Goal: Task Accomplishment & Management: Complete application form

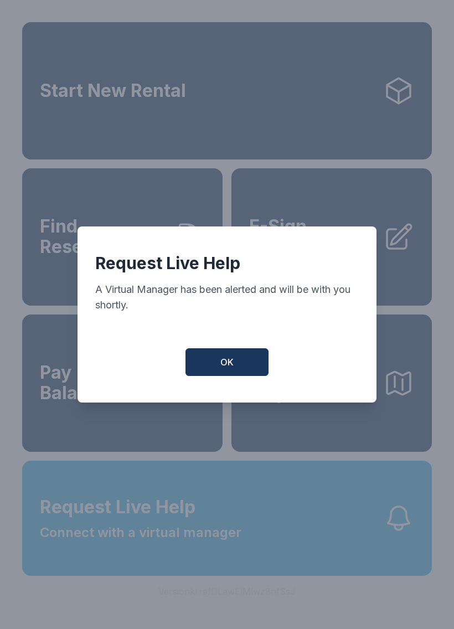
click at [244, 368] on button "OK" at bounding box center [227, 362] width 83 height 28
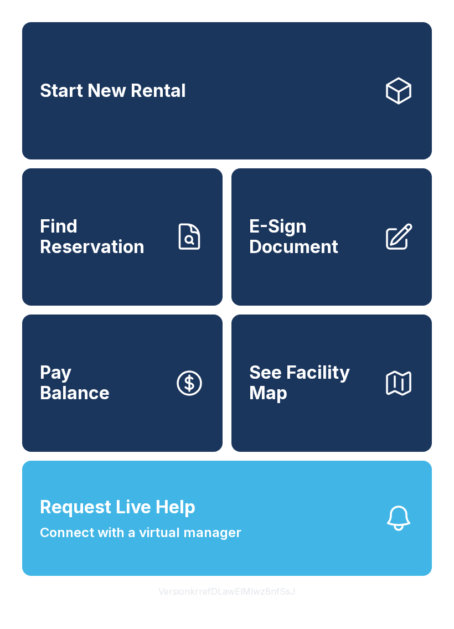
click at [307, 552] on button "Request Live Help Connect with a virtual manager" at bounding box center [227, 518] width 410 height 115
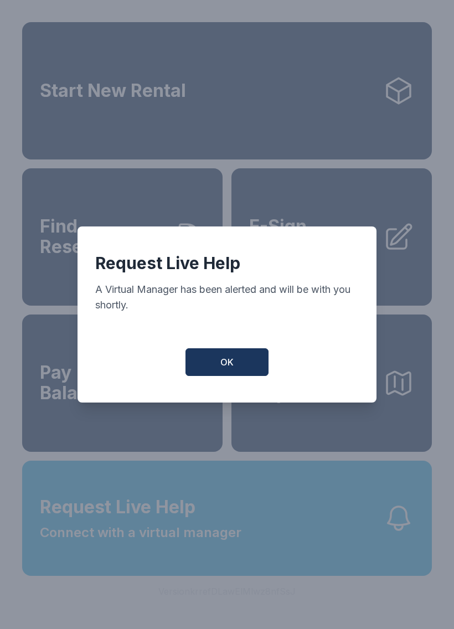
click at [247, 362] on button "OK" at bounding box center [227, 362] width 83 height 28
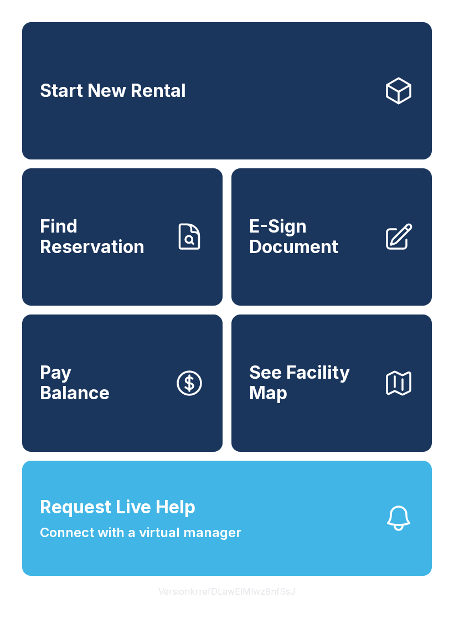
click at [311, 257] on span "E-Sign Document" at bounding box center [311, 237] width 125 height 40
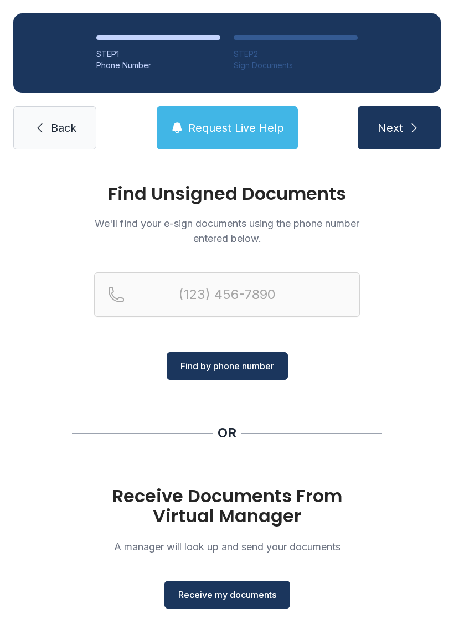
click at [234, 601] on span "Receive my documents" at bounding box center [227, 594] width 98 height 13
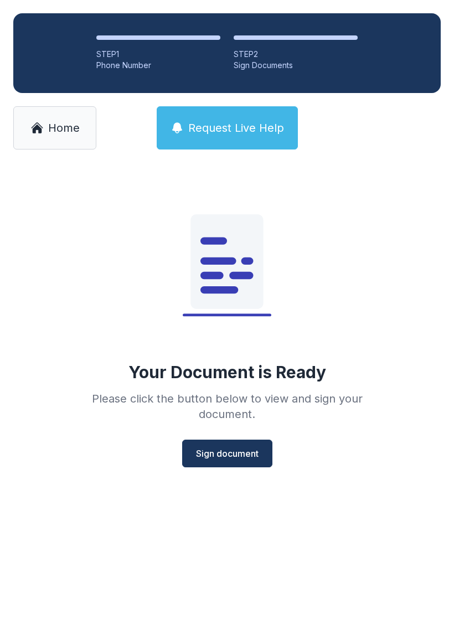
click at [234, 452] on span "Sign document" at bounding box center [227, 453] width 63 height 13
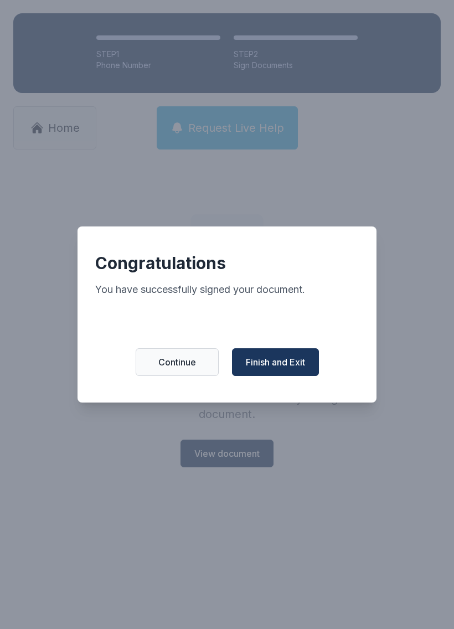
click at [261, 363] on span "Finish and Exit" at bounding box center [275, 362] width 59 height 13
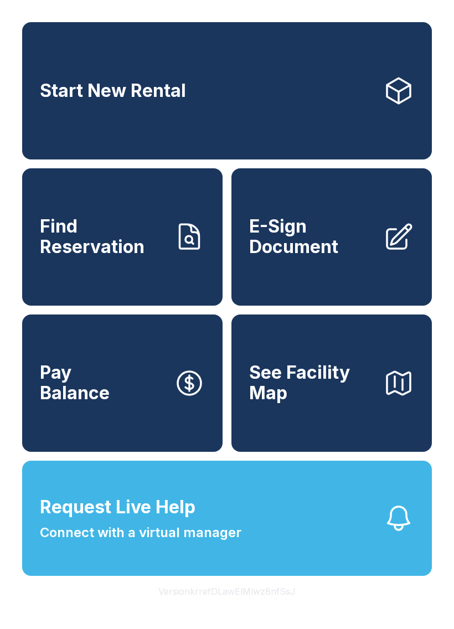
click at [381, 86] on link "Start New Rental" at bounding box center [227, 90] width 410 height 137
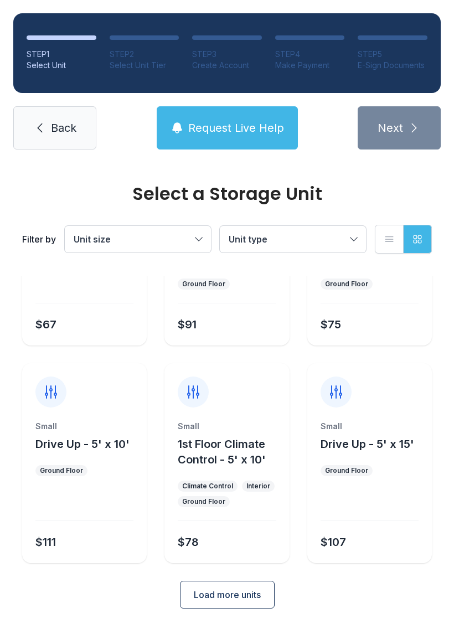
scroll to position [132, 0]
click at [243, 591] on span "Load more units" at bounding box center [227, 595] width 67 height 13
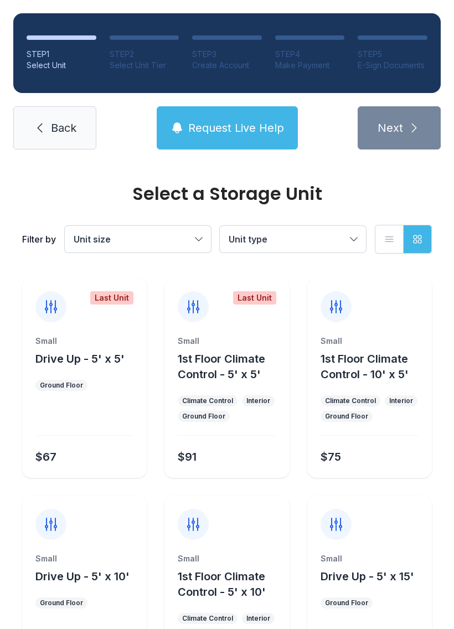
scroll to position [-1, 0]
click at [54, 120] on link "Back" at bounding box center [54, 127] width 83 height 43
